Goal: Information Seeking & Learning: Learn about a topic

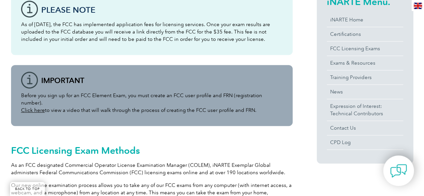
scroll to position [134, 0]
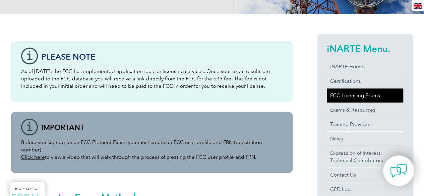
click at [357, 92] on link "FCC Licensing Exams" at bounding box center [365, 95] width 76 height 14
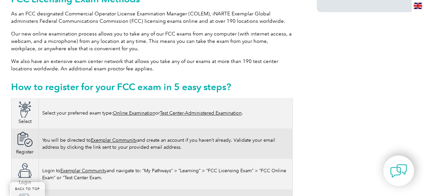
scroll to position [335, 0]
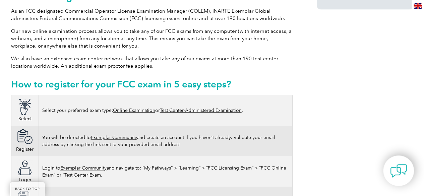
click at [133, 108] on link "Online Examination" at bounding box center [134, 111] width 42 height 6
